Goal: Check status: Check status

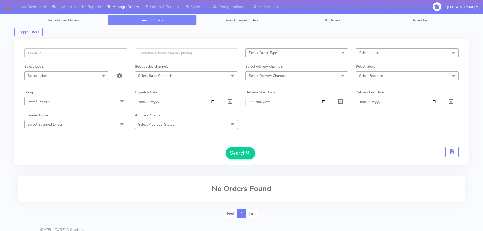
click at [111, 53] on input "text" at bounding box center [75, 52] width 103 height 9
paste input "1620019"
type input "1620019"
click at [231, 101] on span at bounding box center [230, 102] width 6 height 5
click at [237, 154] on button "Search" at bounding box center [240, 153] width 29 height 12
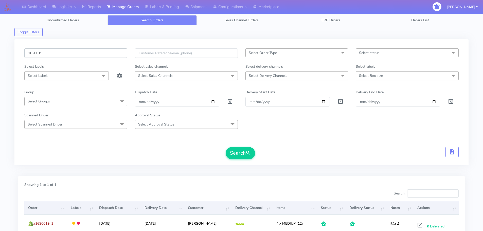
click at [103, 51] on input "1620019" at bounding box center [75, 52] width 103 height 9
click at [102, 51] on input "1620019" at bounding box center [75, 52] width 103 height 9
paste input "1915"
type input "1619159"
click at [243, 152] on button "Search" at bounding box center [240, 153] width 29 height 12
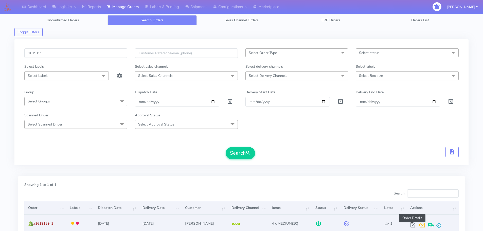
click at [410, 226] on span at bounding box center [413, 226] width 9 height 5
select select "5"
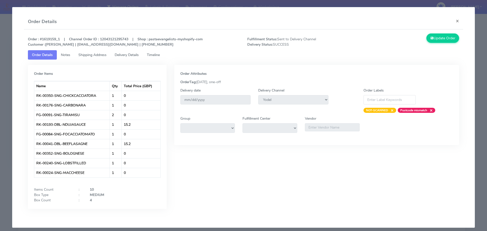
click at [136, 58] on link "Delivery Details" at bounding box center [127, 54] width 32 height 9
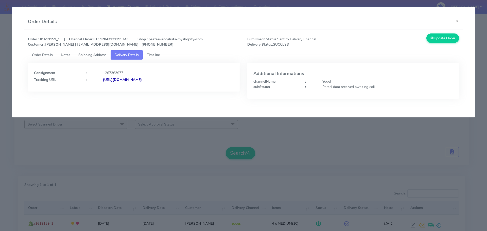
click at [94, 54] on span "Shipping Address" at bounding box center [92, 55] width 28 height 5
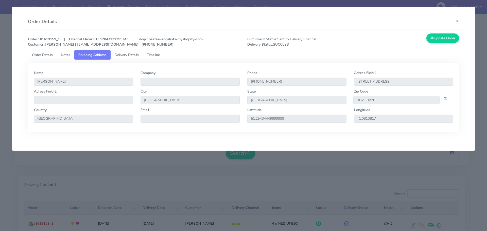
click at [133, 58] on link "Delivery Details" at bounding box center [127, 54] width 32 height 9
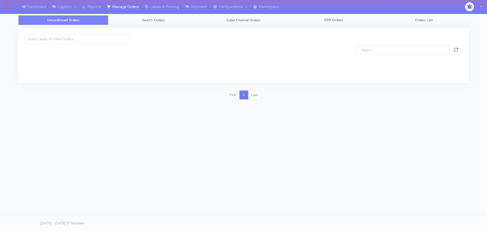
click at [146, 22] on span "Search Orders" at bounding box center [153, 20] width 23 height 5
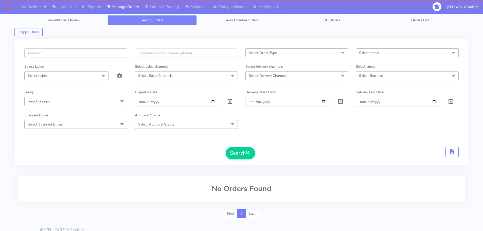
click at [111, 56] on input "text" at bounding box center [75, 52] width 103 height 9
paste input "1618852"
type input "1618852"
click at [230, 101] on span at bounding box center [230, 102] width 6 height 5
click at [241, 152] on button "Search" at bounding box center [240, 153] width 29 height 12
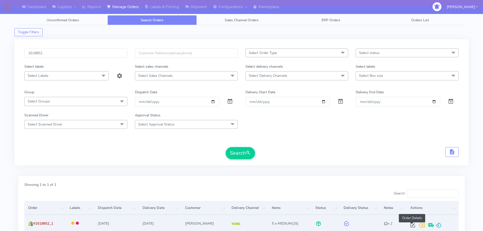
click at [414, 225] on span at bounding box center [413, 226] width 9 height 5
select select "5"
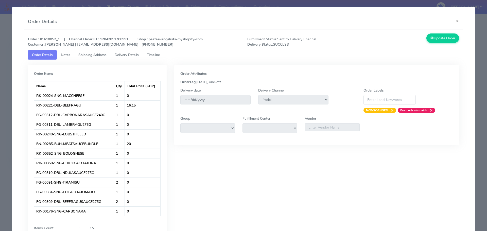
click at [159, 53] on span "Timeline" at bounding box center [153, 55] width 13 height 5
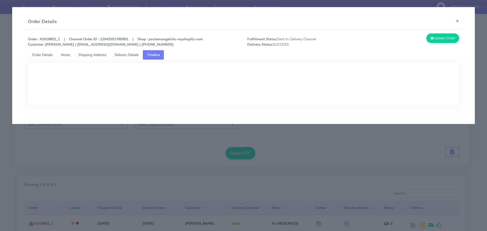
click at [103, 54] on span "Shipping Address" at bounding box center [92, 55] width 28 height 5
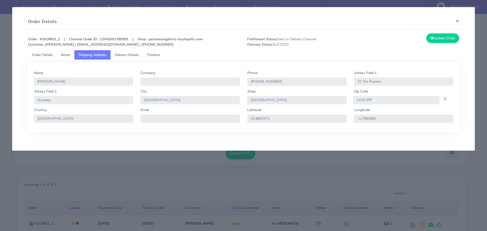
click at [128, 54] on span "Delivery Details" at bounding box center [127, 55] width 24 height 5
